Goal: Find specific page/section: Find specific page/section

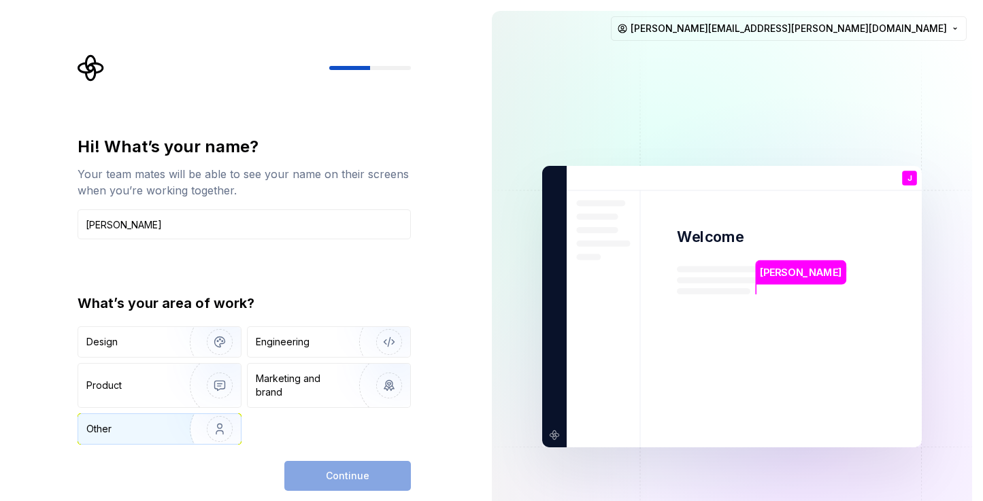
type input "[PERSON_NAME]"
click at [196, 425] on img "button" at bounding box center [210, 429] width 87 height 91
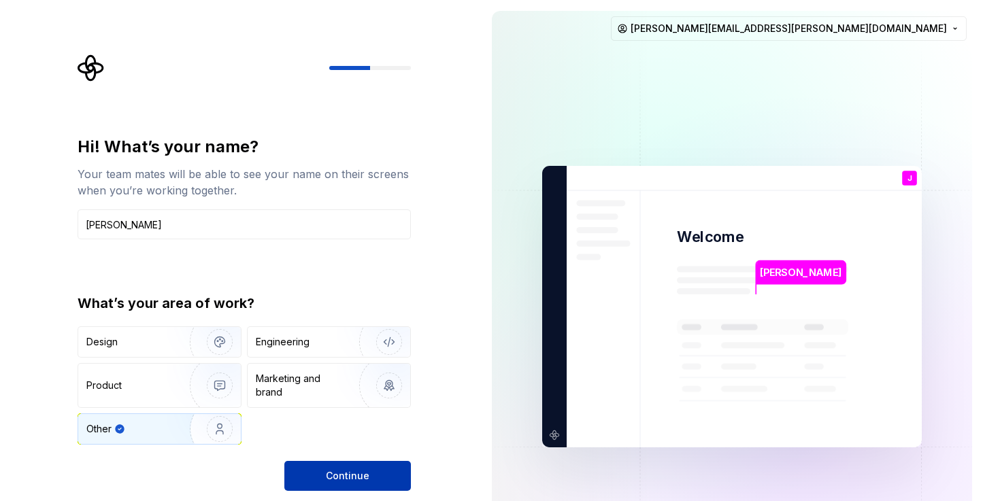
click at [336, 477] on span "Continue" at bounding box center [348, 476] width 44 height 14
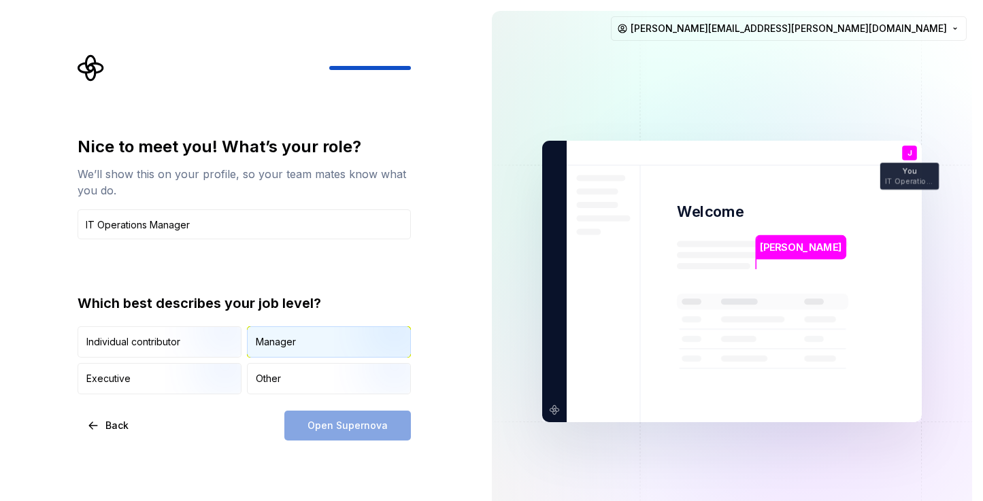
type input "IT Operations Manager"
click at [343, 328] on img "button" at bounding box center [377, 359] width 87 height 91
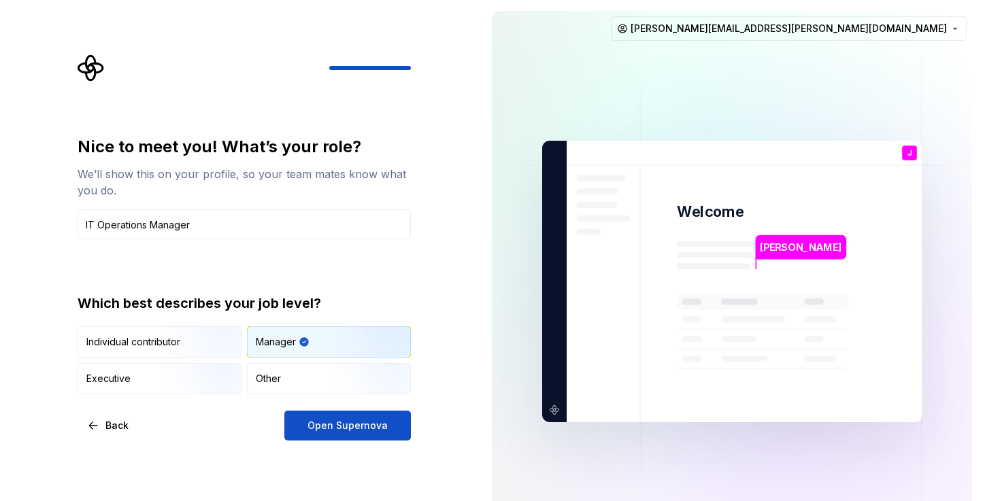
click at [353, 441] on div "Nice to meet you! What’s your role? We’ll show this on your profile, so your te…" at bounding box center [240, 281] width 481 height 563
click at [341, 429] on span "Open Supernova" at bounding box center [347, 426] width 80 height 14
